Goal: Information Seeking & Learning: Learn about a topic

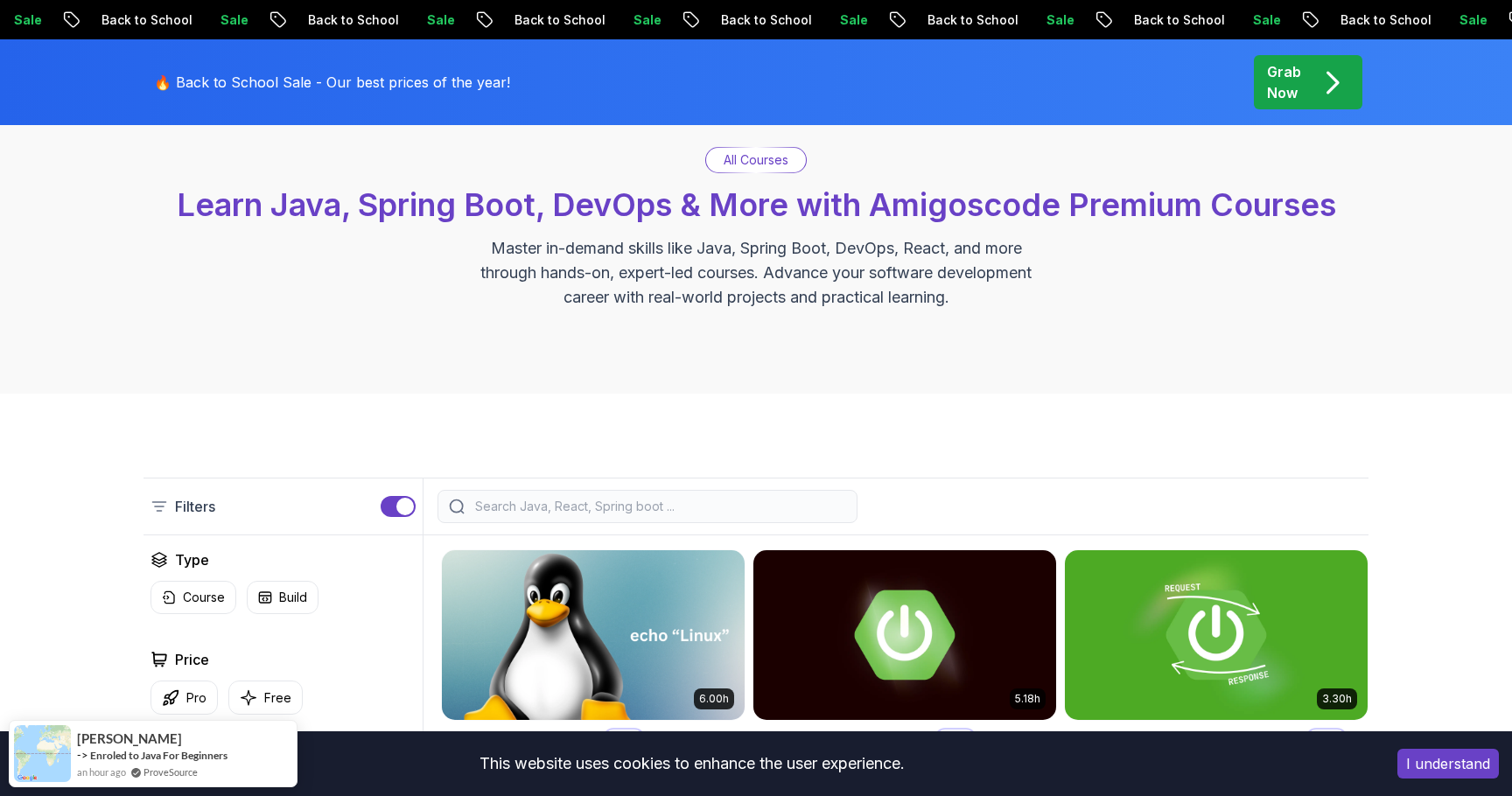
scroll to position [49, 0]
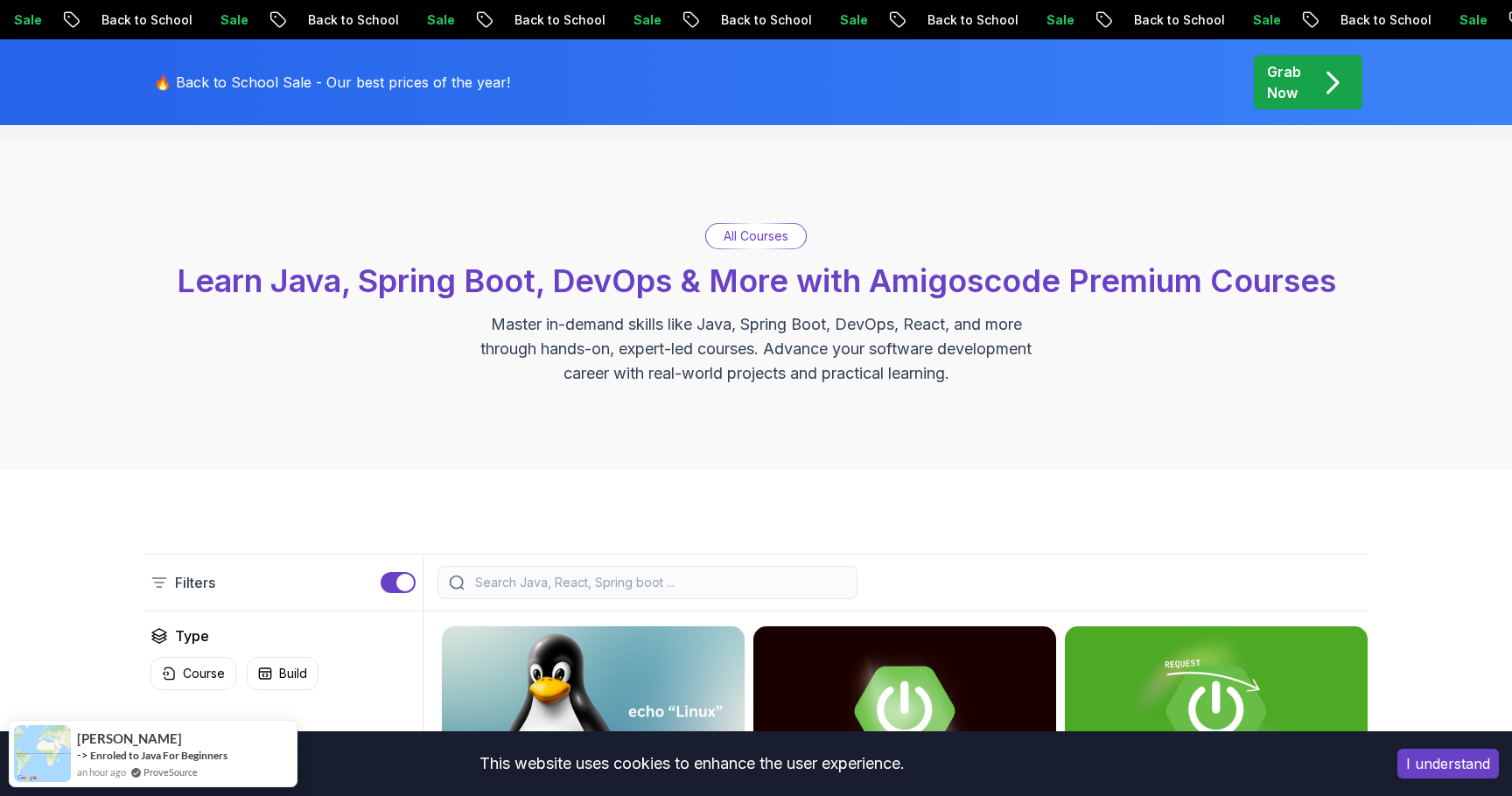
click at [668, 580] on input "search" at bounding box center [659, 583] width 375 height 18
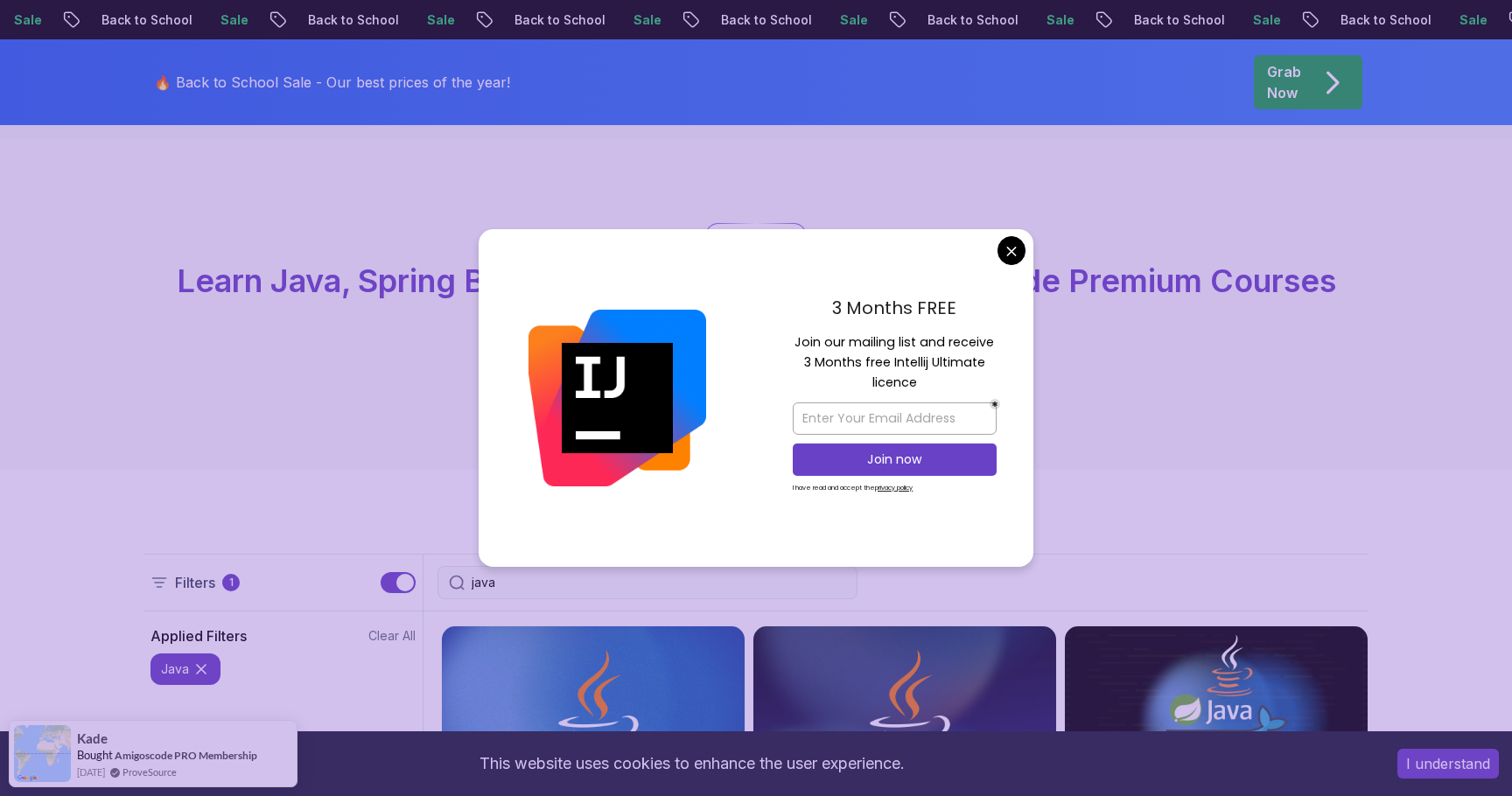
type input "java"
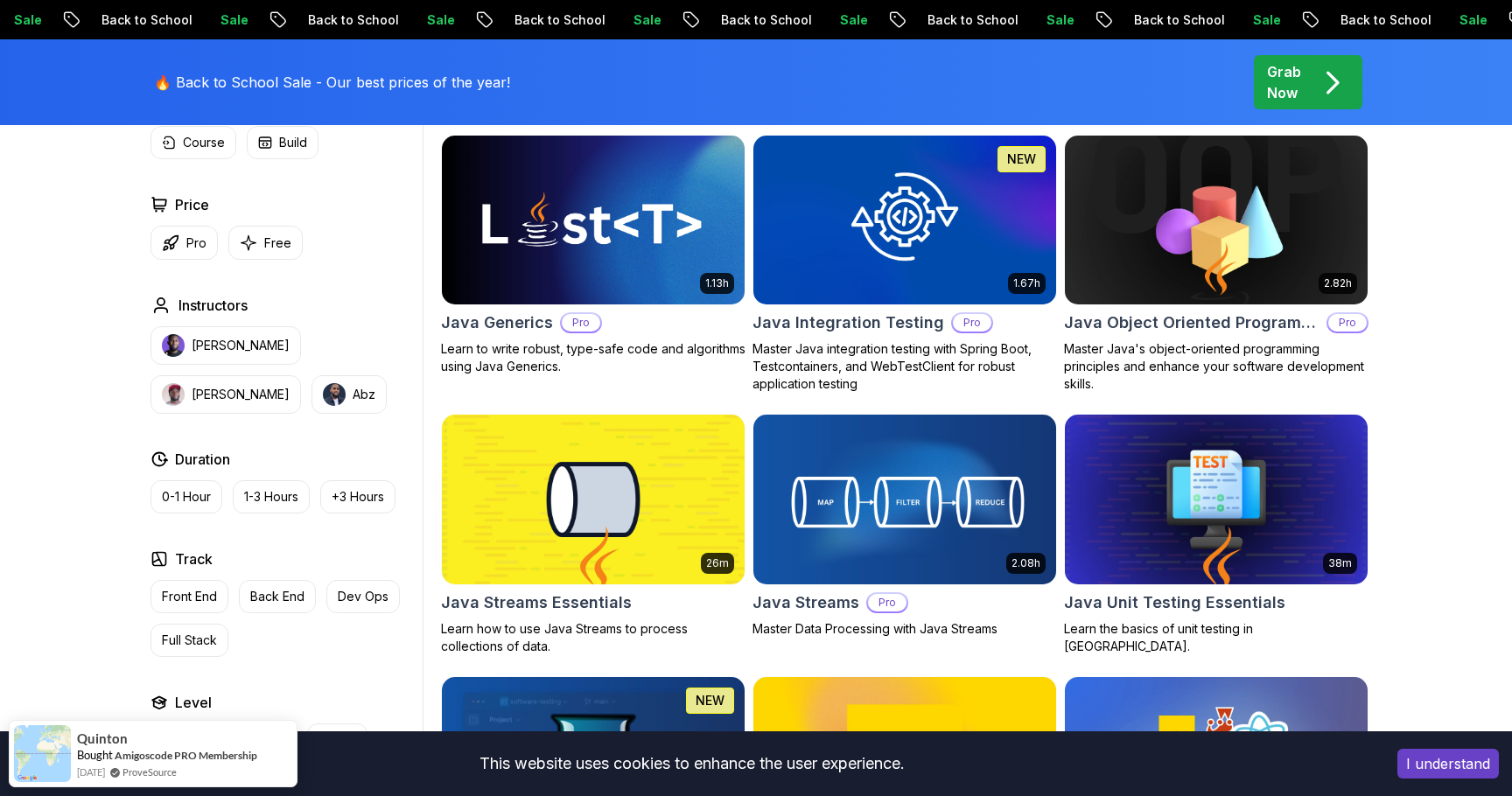
scroll to position [1119, 0]
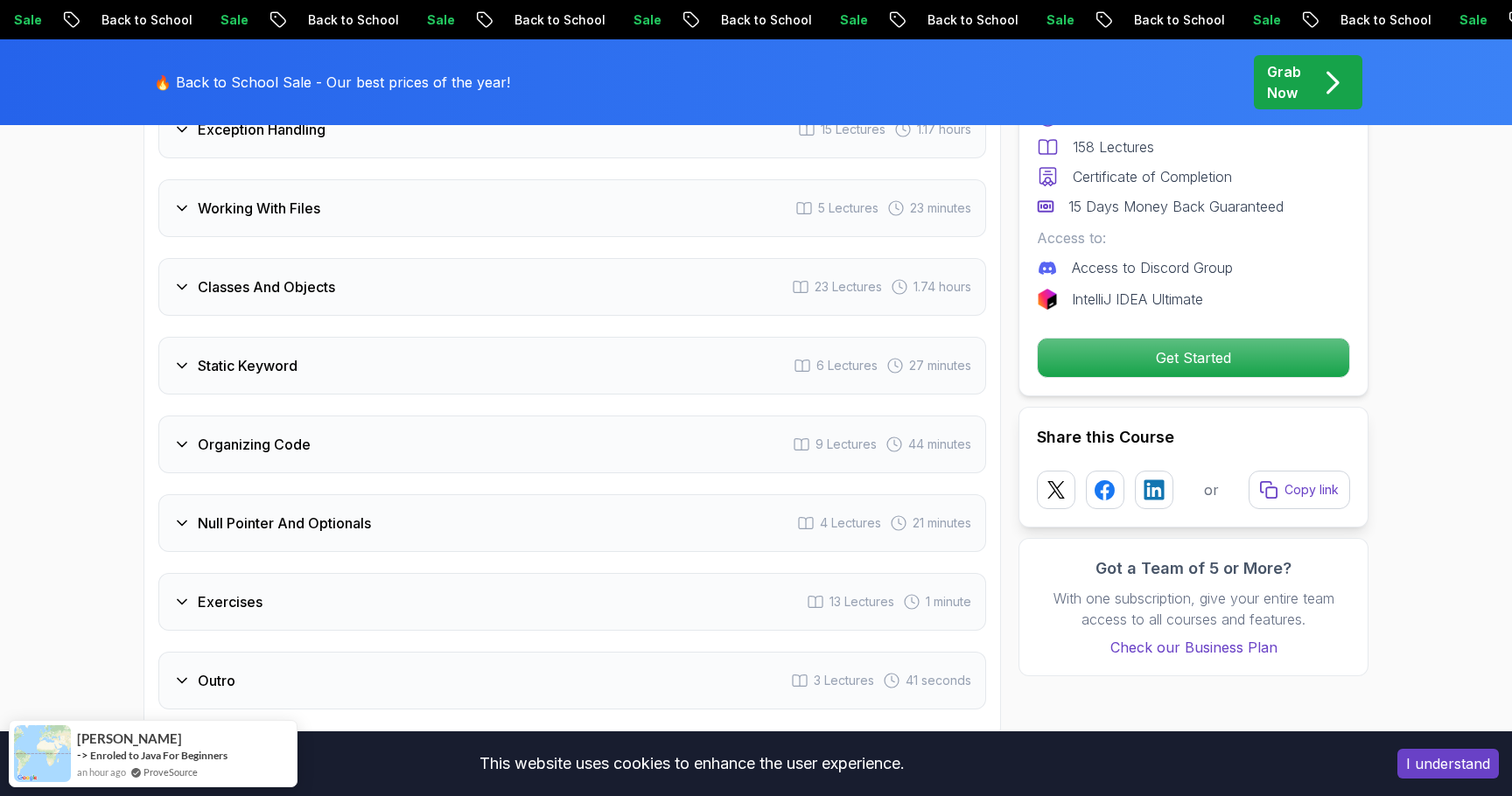
click at [727, 258] on div "Classes And Objects 23 Lectures 1.74 hours" at bounding box center [572, 287] width 828 height 58
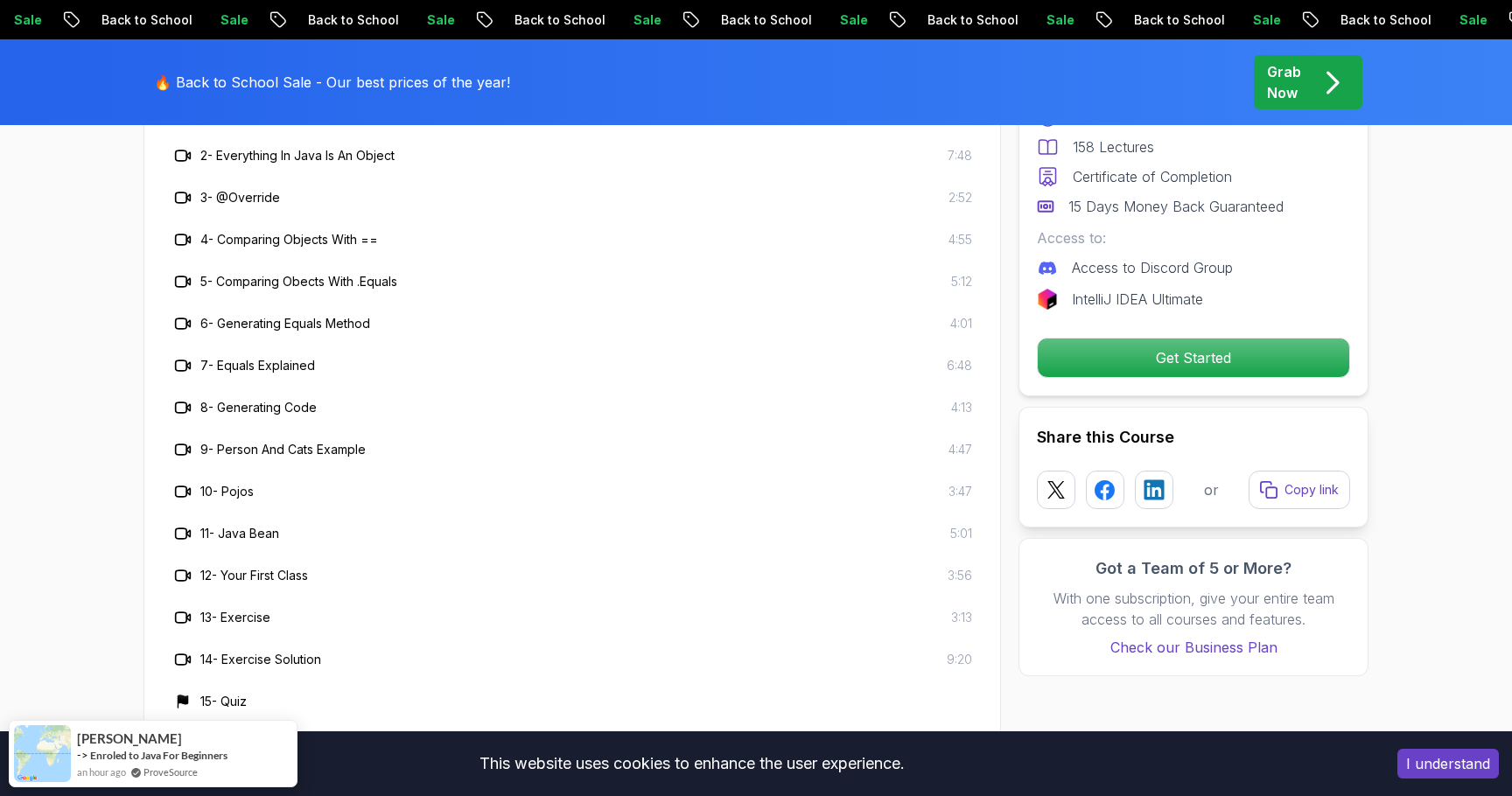
scroll to position [3512, 0]
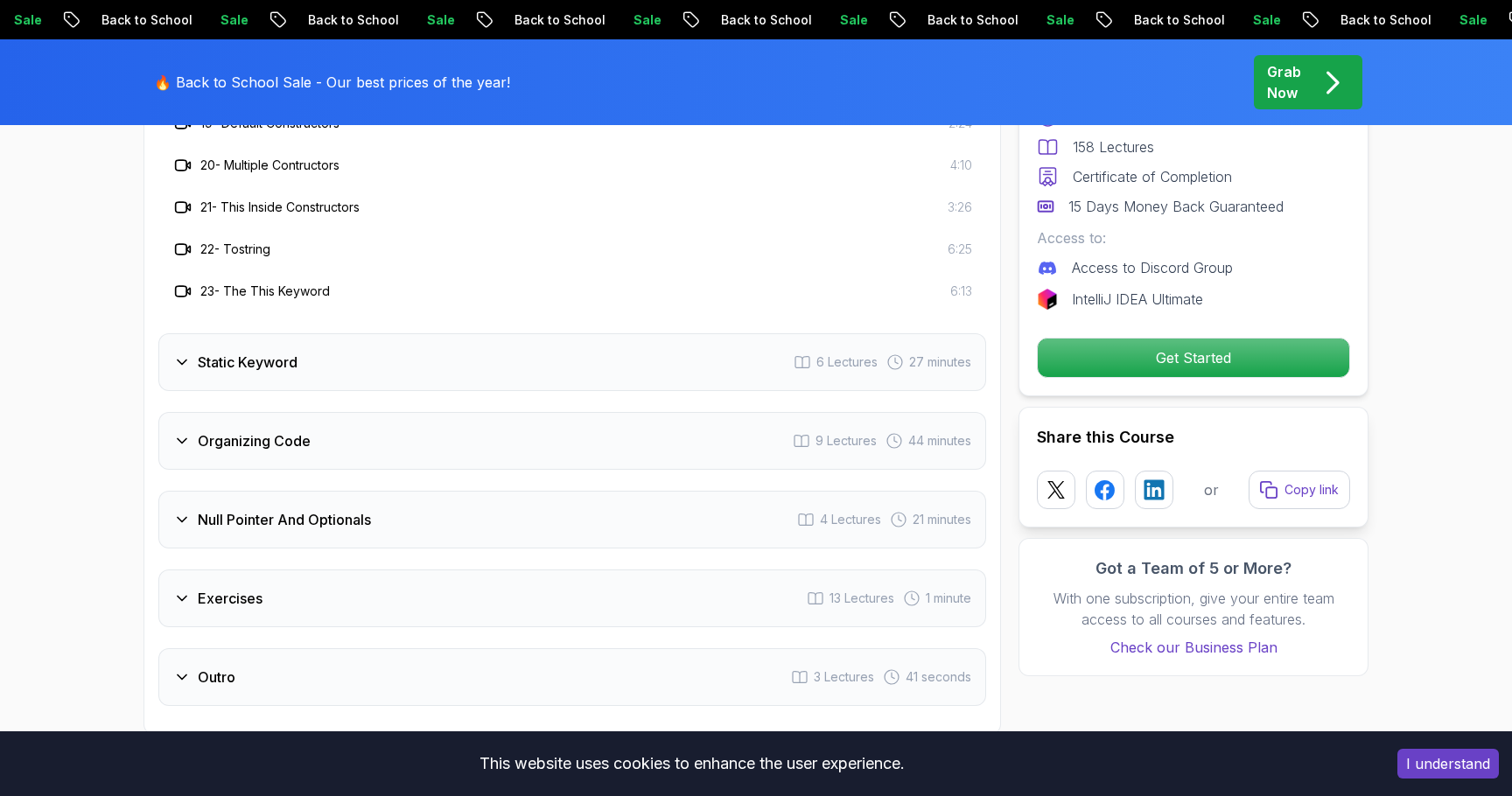
scroll to position [4256, 0]
